Goal: Information Seeking & Learning: Learn about a topic

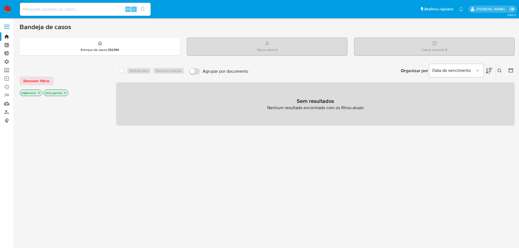
click at [72, 5] on div "Alt s" at bounding box center [85, 9] width 131 height 13
click at [70, 9] on input at bounding box center [85, 9] width 131 height 7
paste input "2363932266"
type input "2363932266"
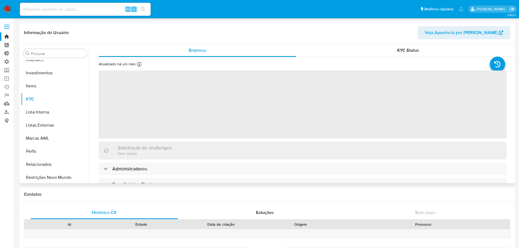
scroll to position [256, 0]
select select "10"
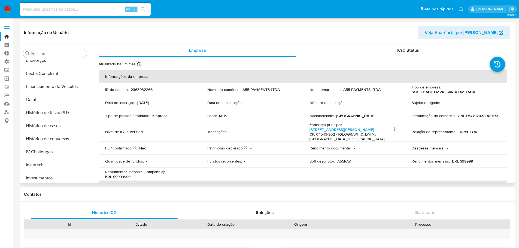
scroll to position [147, 0]
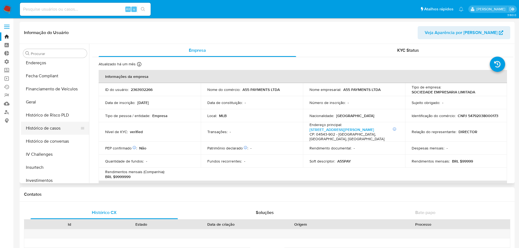
click at [62, 129] on button "Histórico de casos" at bounding box center [53, 128] width 64 height 13
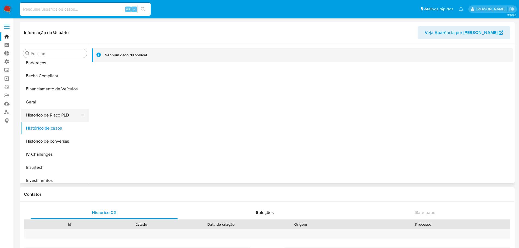
click at [61, 115] on button "Histórico de Risco PLD" at bounding box center [53, 115] width 64 height 13
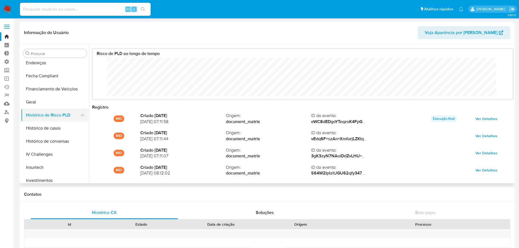
scroll to position [41, 409]
click at [49, 129] on button "Histórico de casos" at bounding box center [53, 128] width 64 height 13
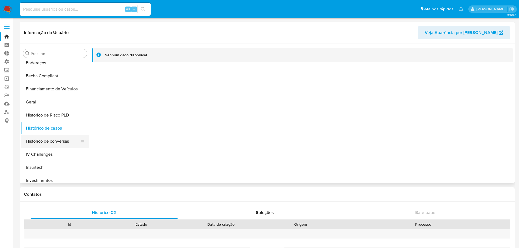
click at [47, 142] on button "Histórico de conversas" at bounding box center [53, 141] width 64 height 13
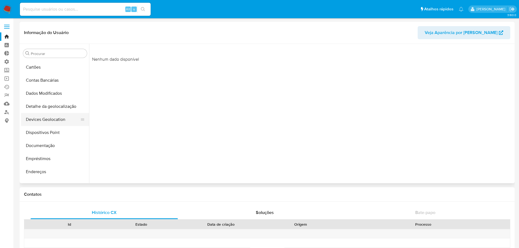
scroll to position [66, 0]
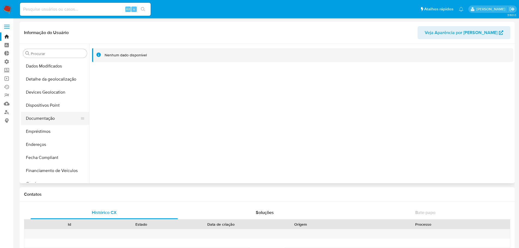
click at [45, 118] on button "Documentação" at bounding box center [53, 118] width 64 height 13
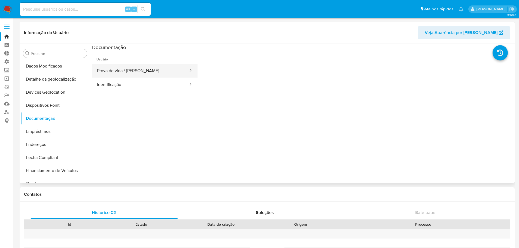
click at [132, 72] on button "Prova de vida / Selfie" at bounding box center [140, 71] width 97 height 14
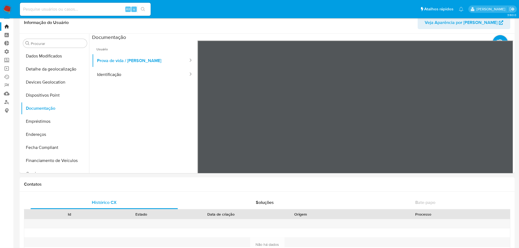
scroll to position [0, 0]
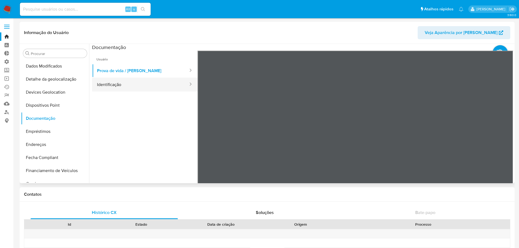
click at [126, 84] on button "Identificação" at bounding box center [140, 85] width 97 height 14
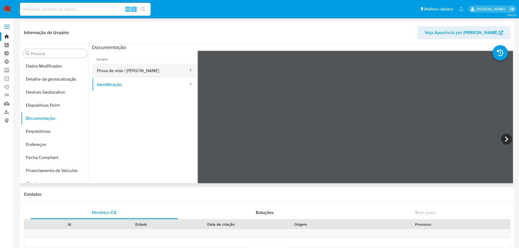
click at [136, 70] on button "Prova de vida / Selfie" at bounding box center [140, 71] width 97 height 14
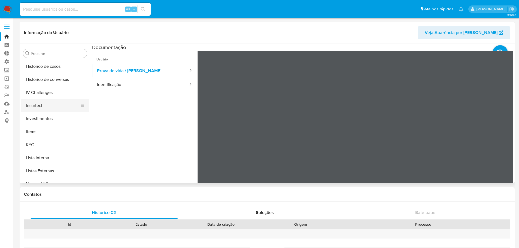
scroll to position [218, 0]
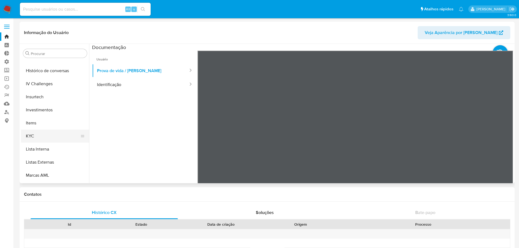
click at [48, 136] on button "KYC" at bounding box center [53, 136] width 64 height 13
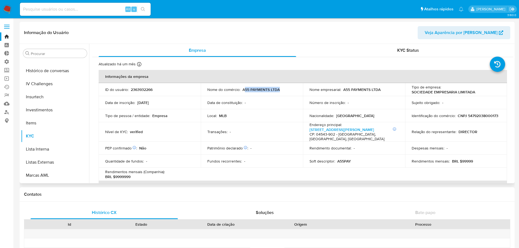
drag, startPoint x: 278, startPoint y: 90, endPoint x: 243, endPoint y: 90, distance: 35.4
click at [243, 90] on p "A55 PAYMENTS LTDA" at bounding box center [260, 89] width 37 height 5
click at [243, 91] on p "A55 PAYMENTS LTDA" at bounding box center [260, 89] width 37 height 5
click at [241, 90] on div "Nome do comércio : A55 PAYMENTS LTDA" at bounding box center [251, 89] width 89 height 5
drag, startPoint x: 242, startPoint y: 90, endPoint x: 278, endPoint y: 90, distance: 36.2
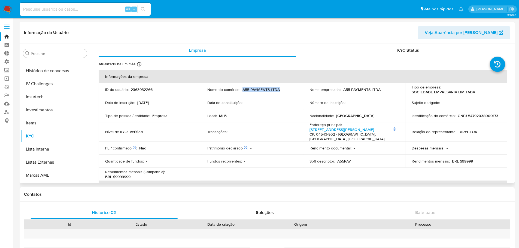
click at [278, 90] on p "A55 PAYMENTS LTDA" at bounding box center [260, 89] width 37 height 5
copy p "A55 PAYMENTS LTDA"
click at [278, 105] on td "Data de constituição : -" at bounding box center [252, 102] width 102 height 13
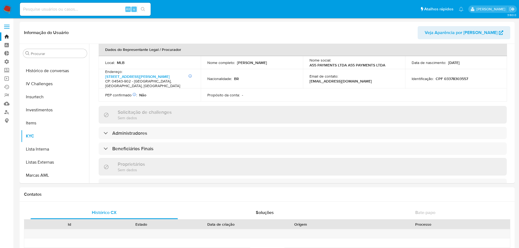
scroll to position [163, 0]
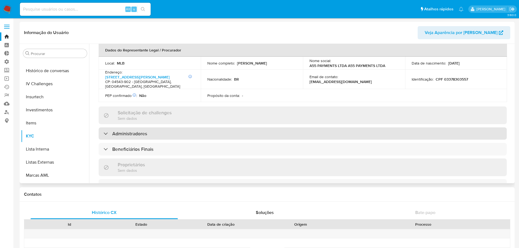
click at [162, 138] on div "Administradores" at bounding box center [303, 133] width 408 height 13
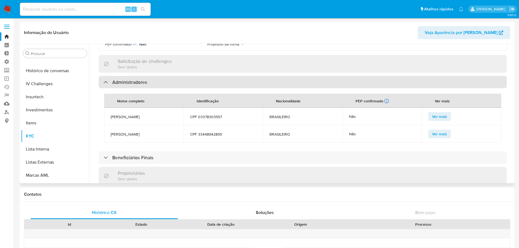
scroll to position [245, 0]
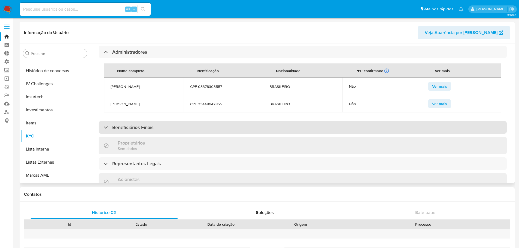
click at [176, 132] on div "Beneficiários Finais" at bounding box center [303, 127] width 408 height 13
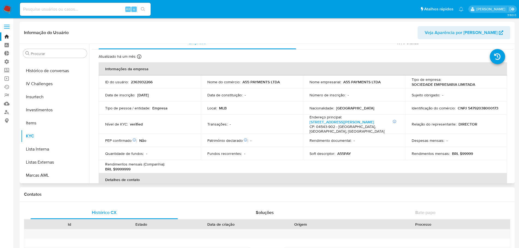
scroll to position [0, 0]
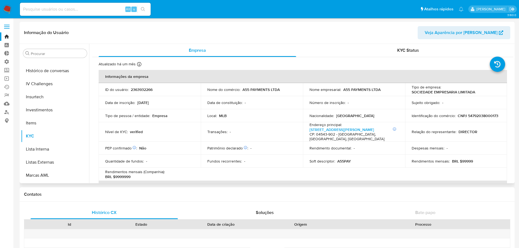
click at [457, 118] on p "CNPJ 54792038000173" at bounding box center [477, 115] width 41 height 5
copy p "54792038000173"
click at [8, 113] on link "Localizador de pessoas" at bounding box center [32, 112] width 65 height 8
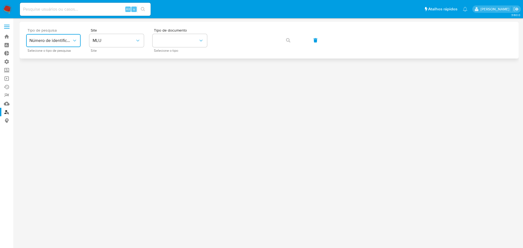
click at [66, 43] on span "Número de identificação" at bounding box center [50, 40] width 42 height 5
click at [61, 57] on span "Número de identificação" at bounding box center [51, 58] width 45 height 11
click at [119, 39] on button "site_id" at bounding box center [116, 40] width 54 height 13
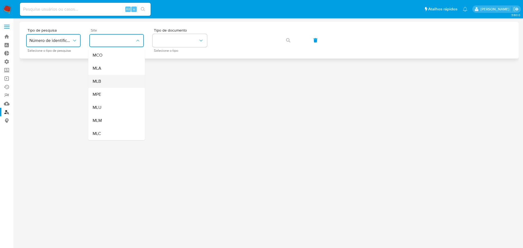
click at [110, 80] on div "MLB" at bounding box center [115, 81] width 45 height 13
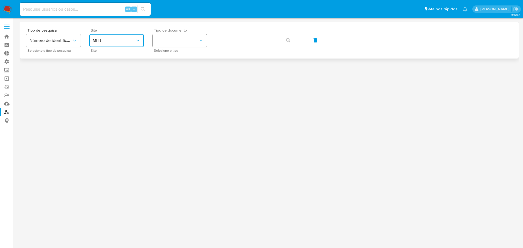
click at [166, 40] on button "identificationType" at bounding box center [179, 40] width 54 height 13
click at [172, 60] on div "CNPJ CNPJ" at bounding box center [178, 58] width 45 height 19
click at [287, 41] on icon "button" at bounding box center [288, 40] width 4 height 4
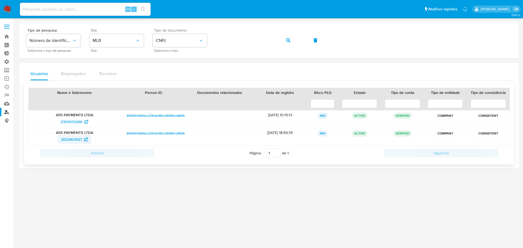
click at [75, 141] on span "2632401427" at bounding box center [71, 139] width 21 height 9
click at [72, 124] on span "2363932266" at bounding box center [71, 121] width 22 height 9
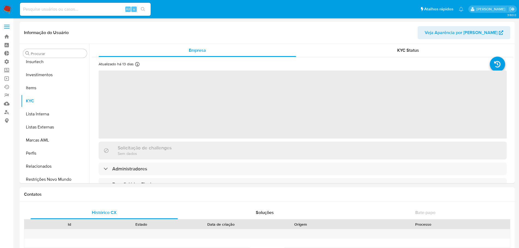
scroll to position [256, 0]
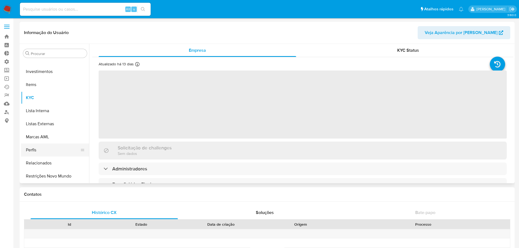
select select "10"
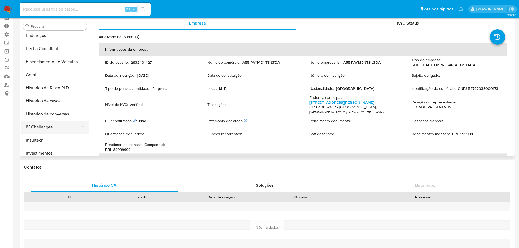
scroll to position [120, 0]
click at [54, 124] on button "Histórico de casos" at bounding box center [53, 128] width 64 height 13
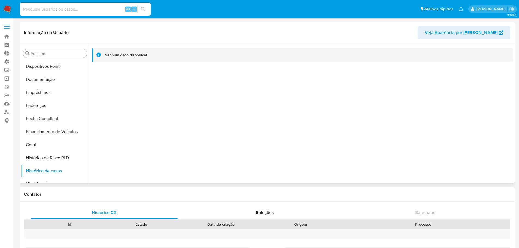
scroll to position [109, 0]
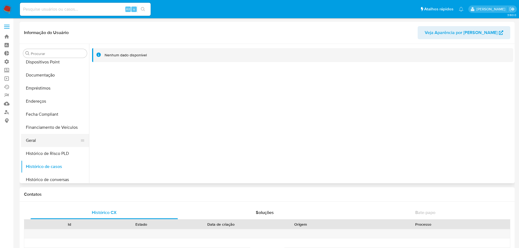
click at [36, 142] on button "Geral" at bounding box center [53, 140] width 64 height 13
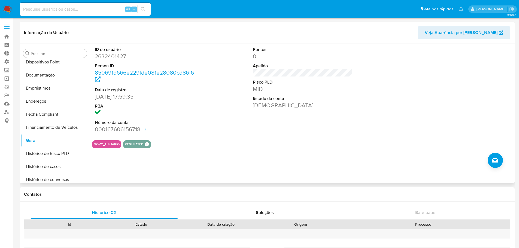
click at [104, 57] on dd "2632401427" at bounding box center [145, 57] width 100 height 8
copy dd "2632401427"
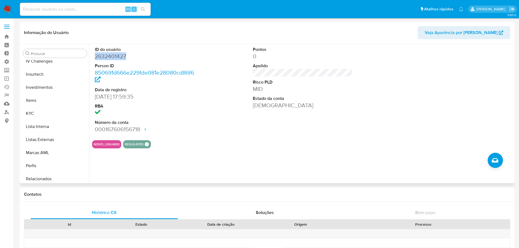
scroll to position [256, 0]
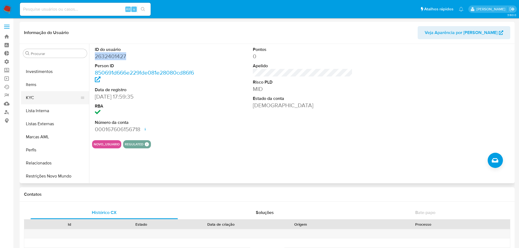
click at [34, 99] on button "KYC" at bounding box center [53, 97] width 64 height 13
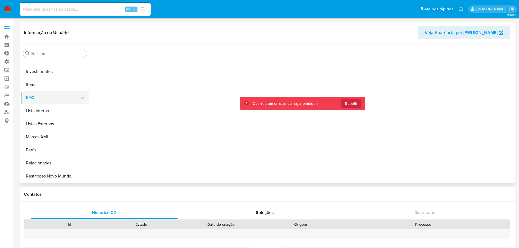
click at [38, 97] on button "KYC" at bounding box center [53, 97] width 64 height 13
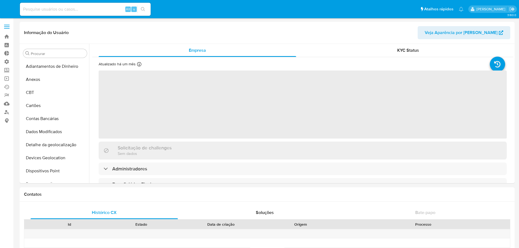
select select "10"
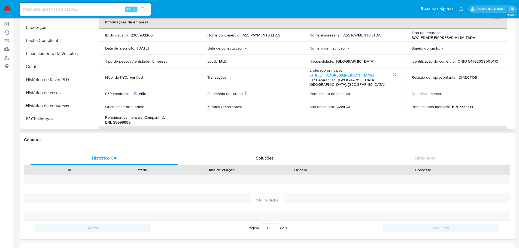
scroll to position [120, 0]
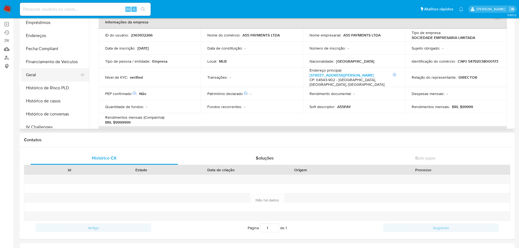
click at [39, 75] on button "Geral" at bounding box center [53, 74] width 64 height 13
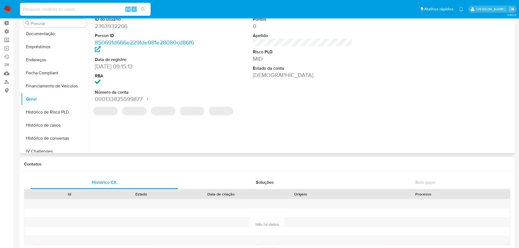
scroll to position [0, 0]
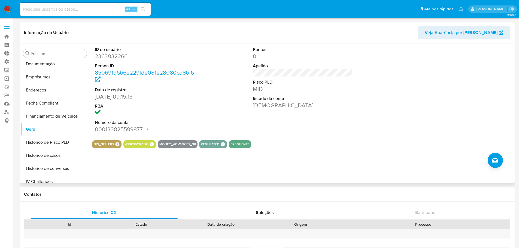
click at [115, 57] on dd "2363932266" at bounding box center [145, 57] width 100 height 8
copy dd "2363932266"
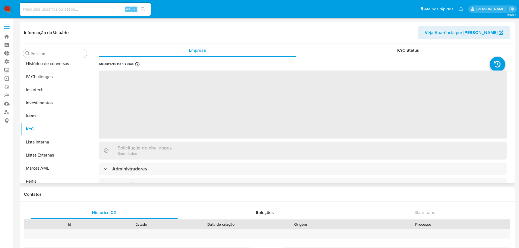
scroll to position [256, 0]
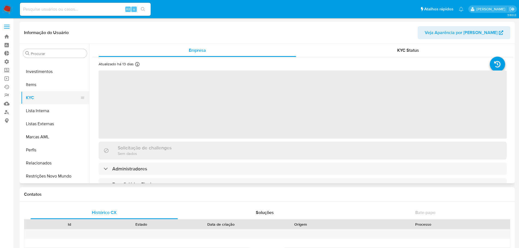
select select "10"
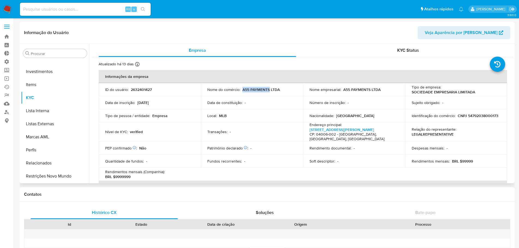
drag, startPoint x: 241, startPoint y: 91, endPoint x: 269, endPoint y: 91, distance: 27.8
click at [269, 91] on p "A55 PAYMENTS LTDA" at bounding box center [260, 89] width 37 height 5
copy p "A55 PAYMENTS"
